Goal: Entertainment & Leisure: Browse casually

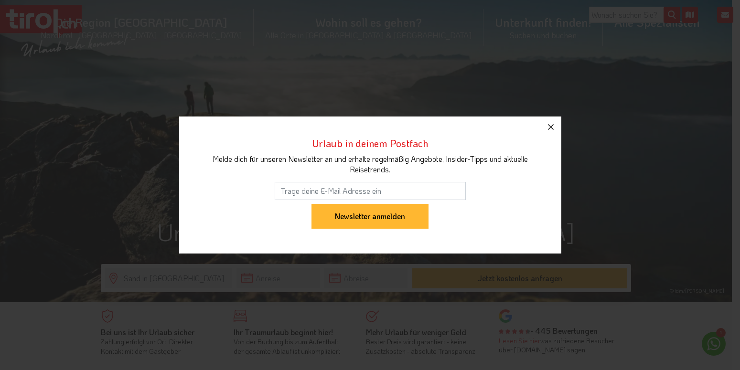
click at [550, 127] on icon "button" at bounding box center [551, 127] width 6 height 6
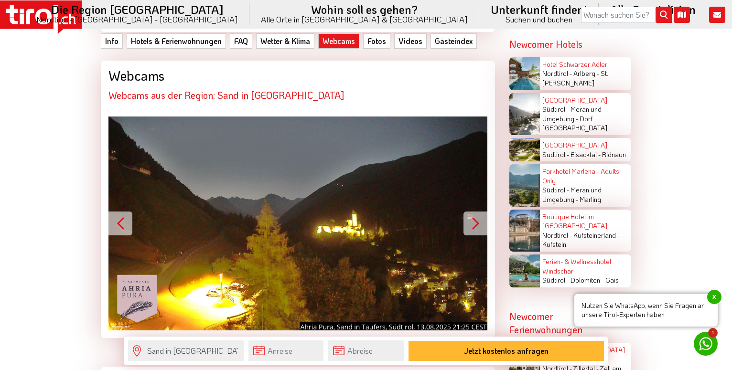
scroll to position [1852, 0]
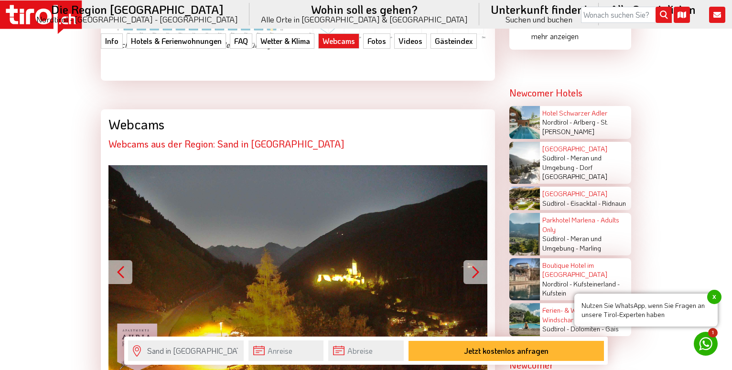
click at [476, 260] on button "Next" at bounding box center [475, 272] width 24 height 24
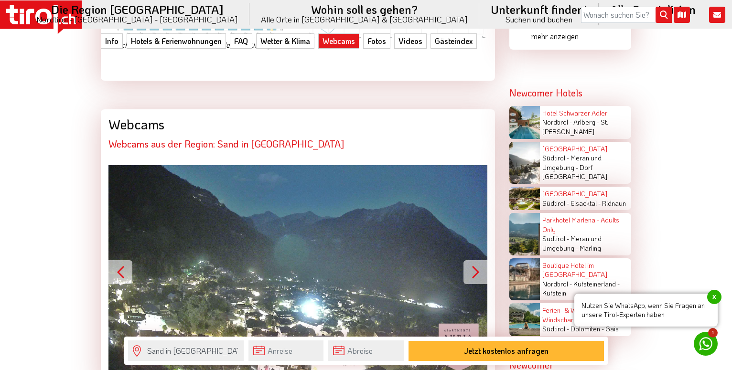
click at [477, 260] on button "Next" at bounding box center [475, 272] width 24 height 24
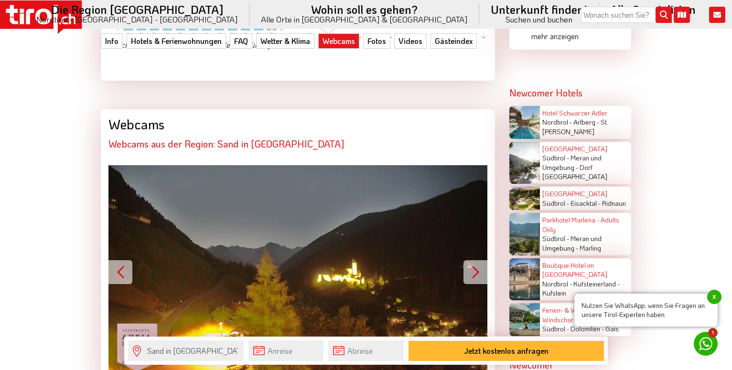
click at [477, 260] on button "Next" at bounding box center [475, 272] width 24 height 24
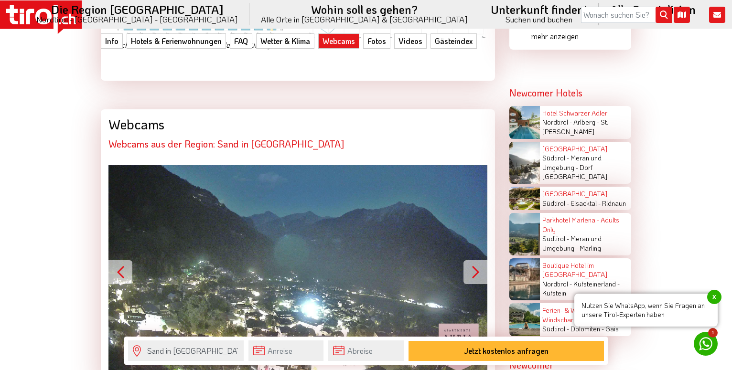
click at [477, 260] on button "Next" at bounding box center [475, 272] width 24 height 24
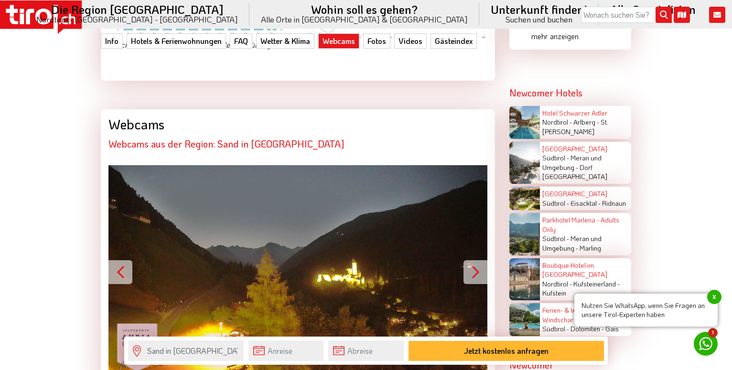
click at [477, 260] on button "Next" at bounding box center [475, 272] width 24 height 24
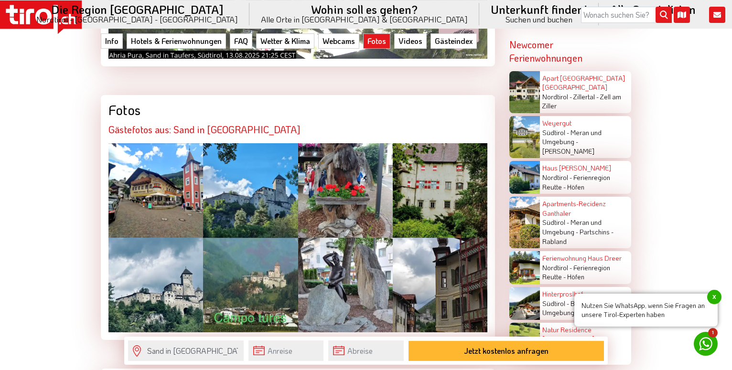
scroll to position [2193, 0]
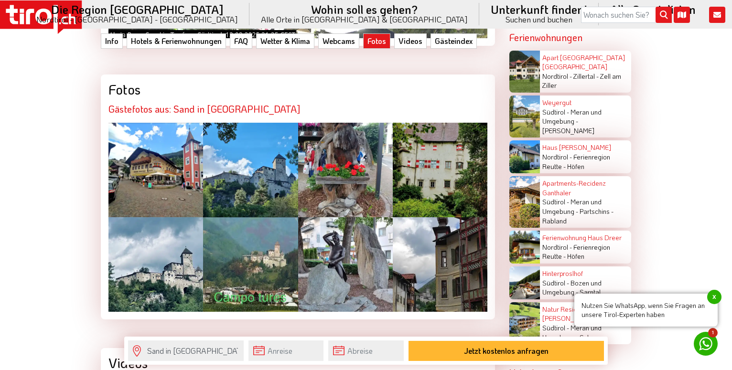
click at [148, 143] on div at bounding box center [155, 170] width 95 height 95
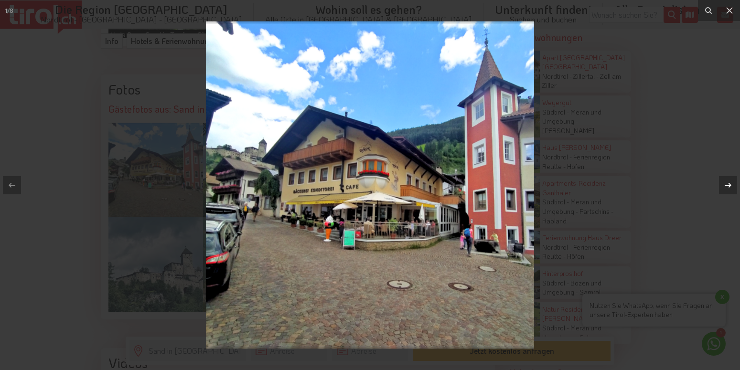
click at [730, 190] on div "1 / 8" at bounding box center [370, 185] width 740 height 370
click at [730, 184] on icon at bounding box center [728, 185] width 7 height 5
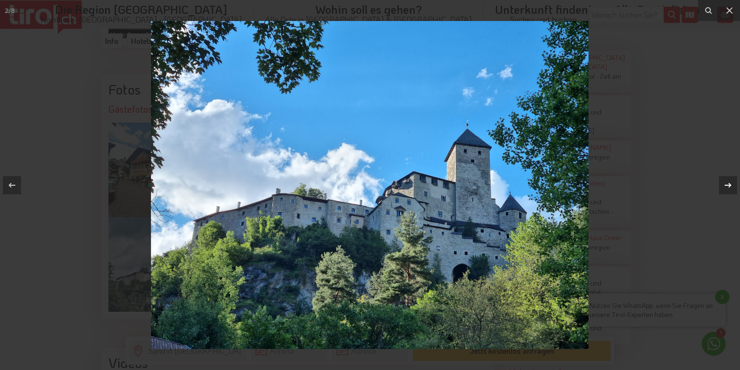
click at [730, 184] on icon at bounding box center [728, 185] width 7 height 5
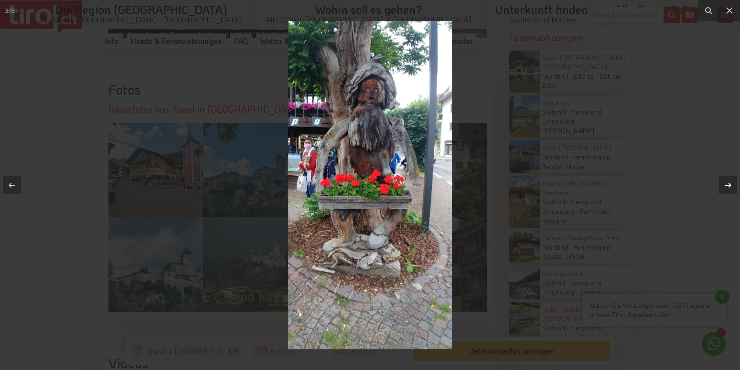
click at [730, 184] on icon at bounding box center [728, 185] width 7 height 5
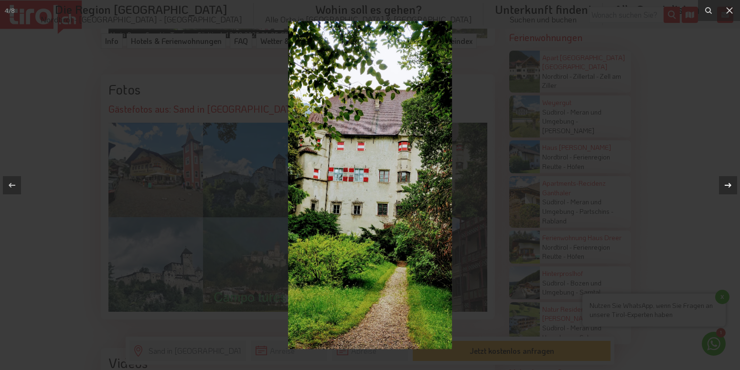
click at [730, 184] on icon at bounding box center [728, 185] width 7 height 5
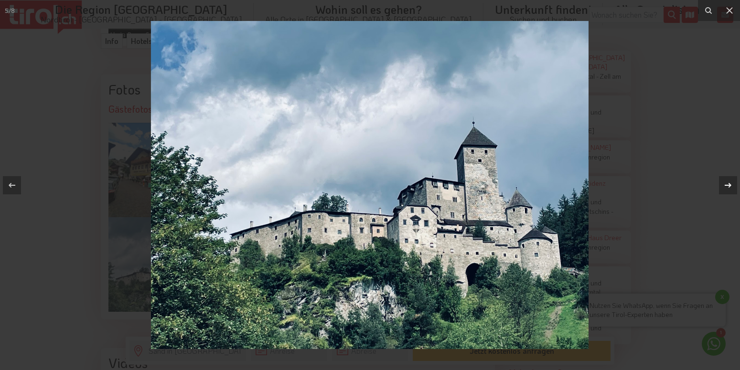
click at [730, 184] on icon at bounding box center [728, 185] width 7 height 5
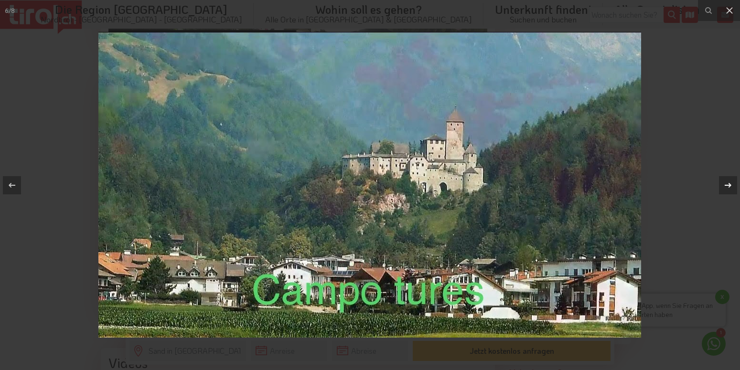
click at [730, 184] on div "6 / 8" at bounding box center [370, 185] width 740 height 370
click at [730, 184] on icon at bounding box center [728, 185] width 7 height 5
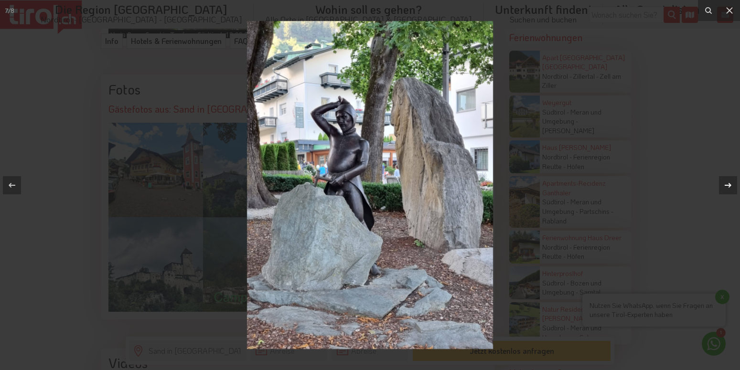
click at [730, 184] on icon at bounding box center [728, 185] width 7 height 5
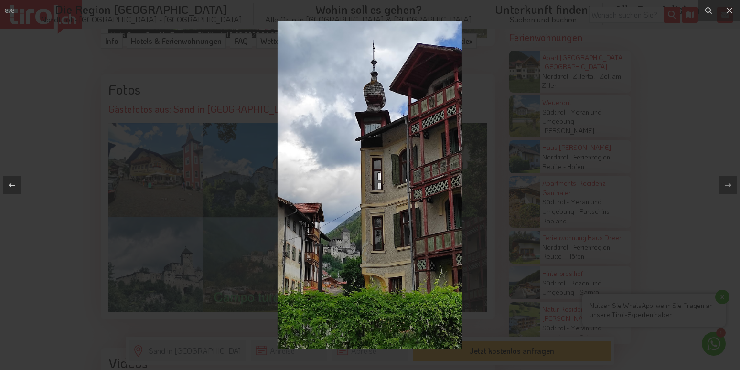
click at [730, 184] on div "8 / 8" at bounding box center [370, 185] width 740 height 370
click at [731, 10] on icon at bounding box center [729, 10] width 7 height 7
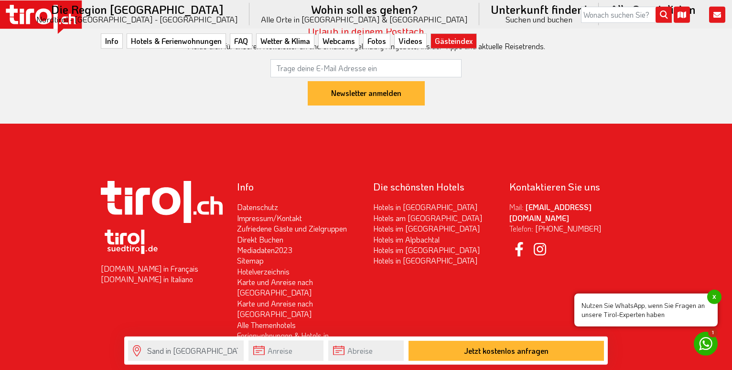
scroll to position [3948, 0]
